Goal: Obtain resource: Obtain resource

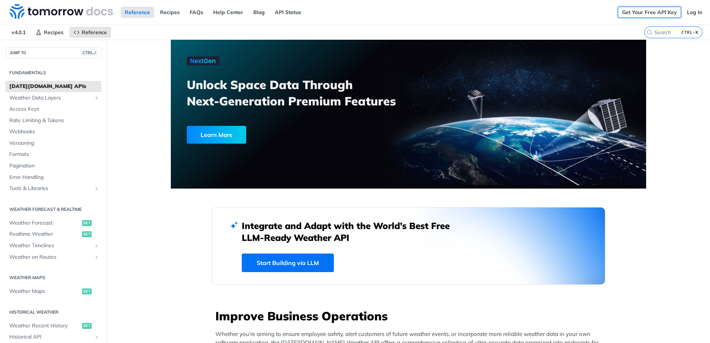
click at [646, 13] on link "Get Your Free API Key" at bounding box center [649, 12] width 63 height 11
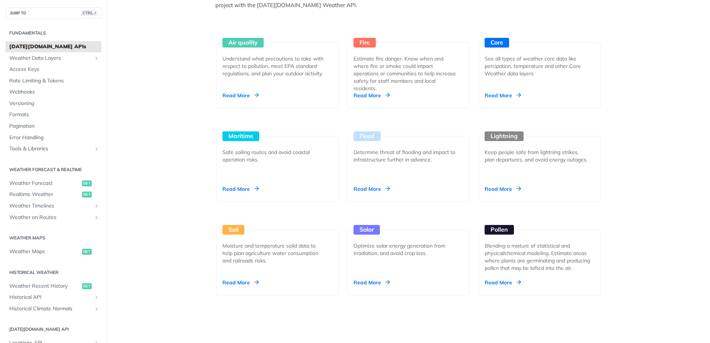
scroll to position [705, 0]
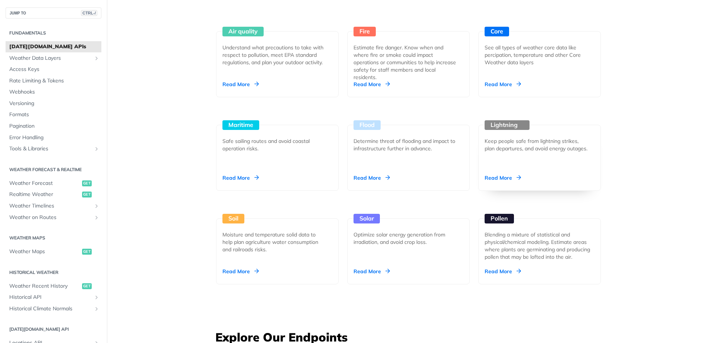
click at [512, 177] on div "Read More" at bounding box center [503, 177] width 36 height 7
